Goal: Task Accomplishment & Management: Complete application form

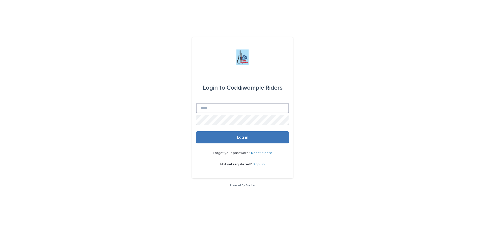
type input "**********"
click at [244, 140] on button "Log in" at bounding box center [242, 137] width 93 height 12
